Goal: Task Accomplishment & Management: Use online tool/utility

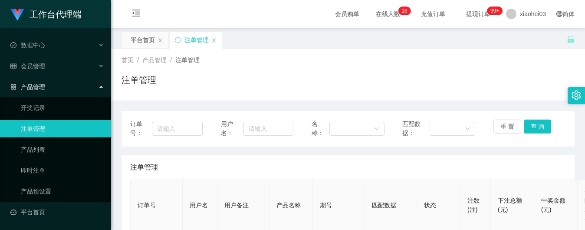
scroll to position [115, 0]
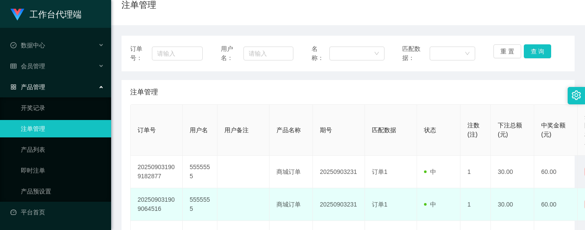
scroll to position [58, 0]
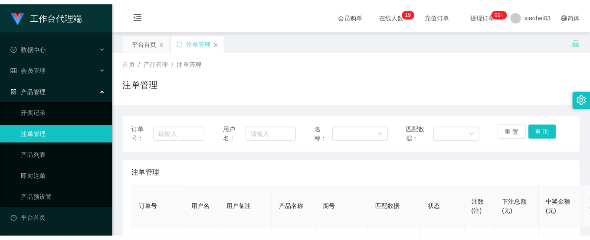
scroll to position [115, 0]
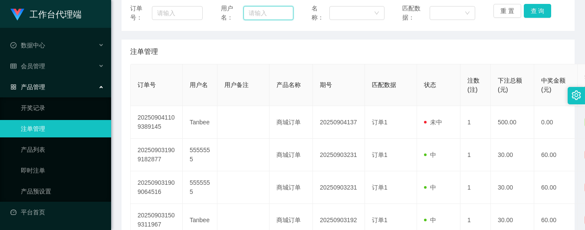
click at [285, 12] on input "text" at bounding box center [268, 13] width 50 height 14
